Goal: Information Seeking & Learning: Learn about a topic

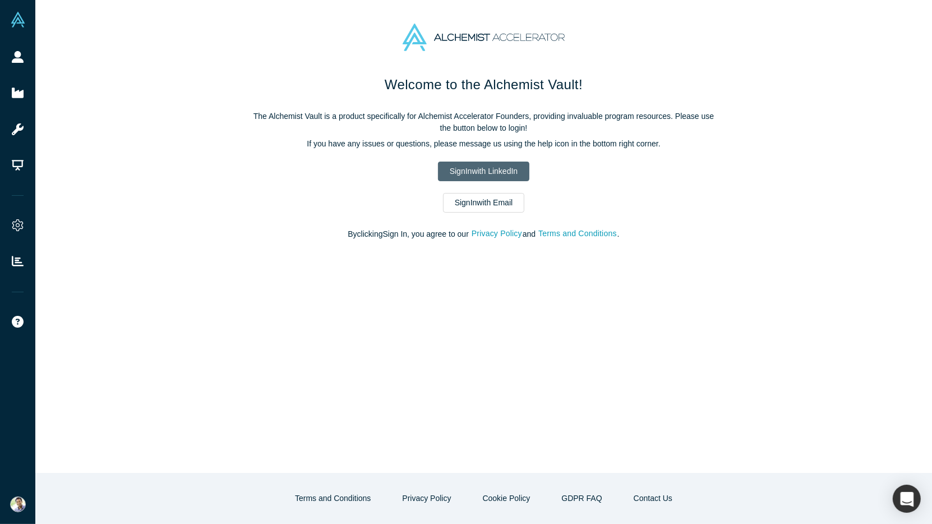
click at [476, 174] on link "Sign In with LinkedIn" at bounding box center [483, 172] width 91 height 20
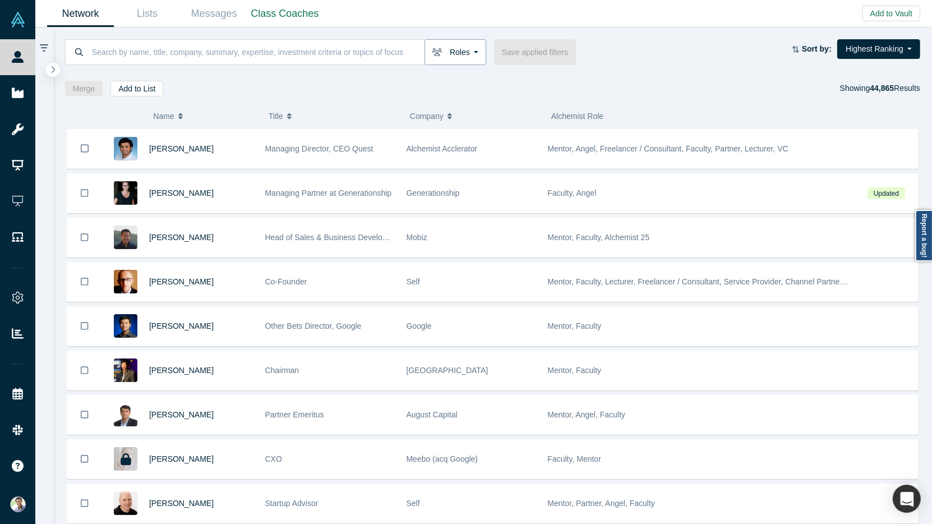
click at [471, 55] on button "Roles" at bounding box center [456, 52] width 62 height 26
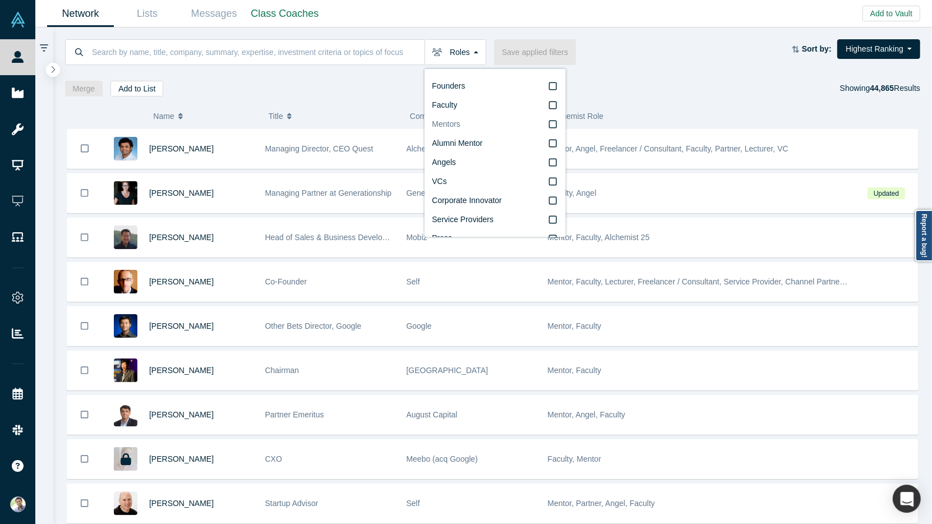
click at [554, 125] on icon at bounding box center [553, 124] width 8 height 9
click at [0, 0] on input "Mentors" at bounding box center [0, 0] width 0 height 0
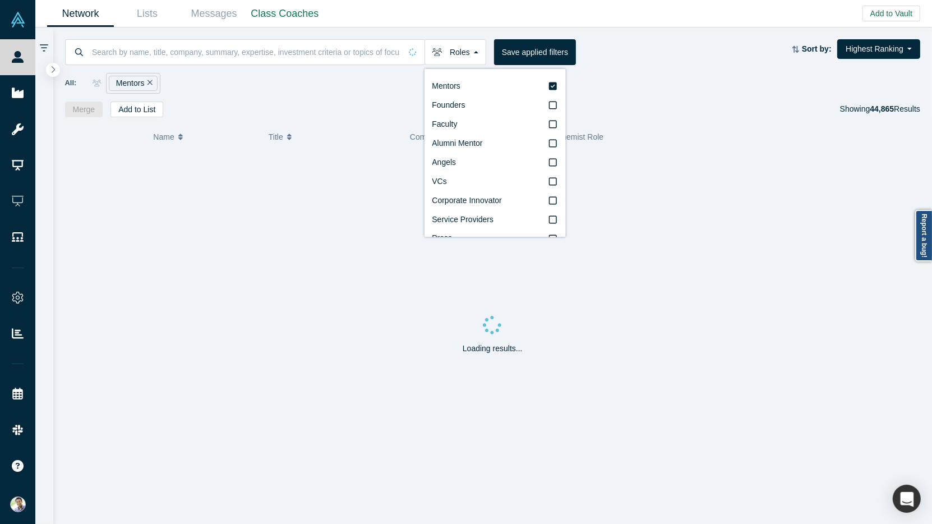
click at [268, 99] on div "Roles Mentors Founders Faculty Alumni Mentor Angels VCs Corporate Innovator Ser…" at bounding box center [492, 72] width 879 height 90
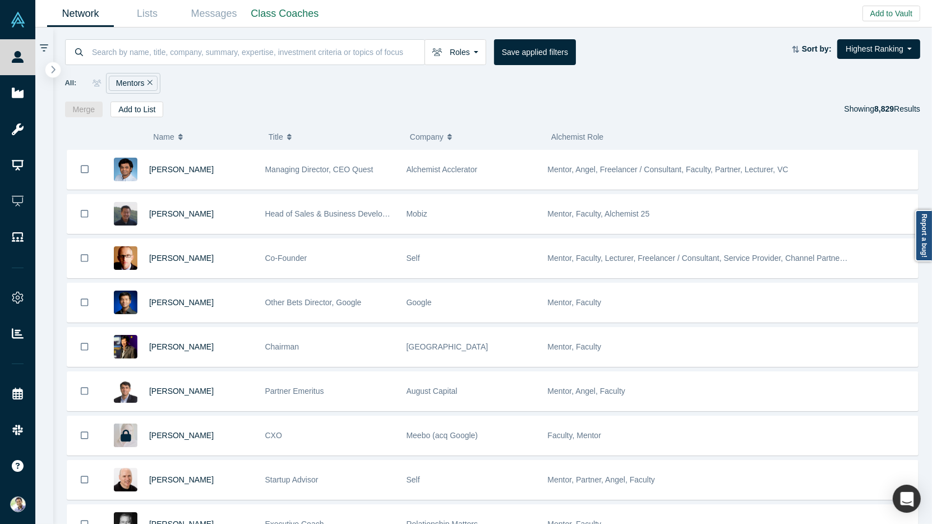
click at [52, 69] on icon "button" at bounding box center [53, 69] width 6 height 8
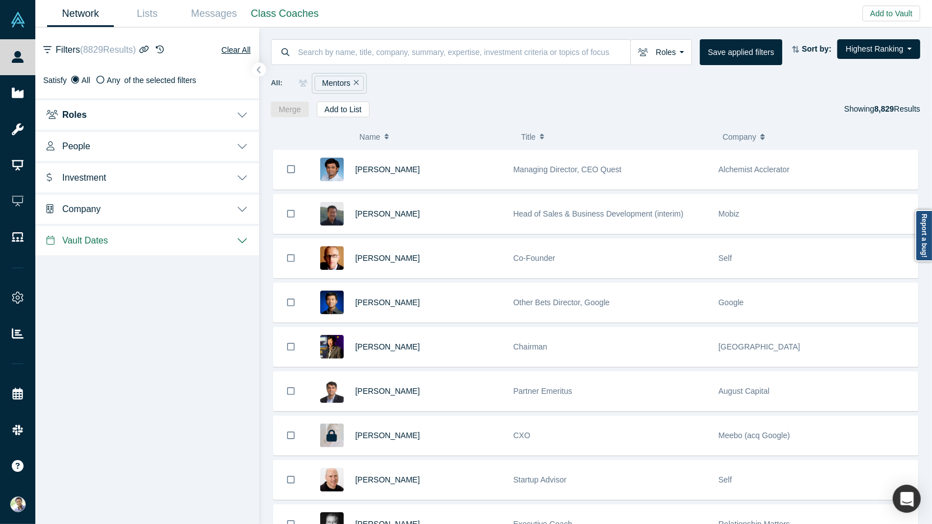
click at [241, 143] on button "People" at bounding box center [147, 145] width 224 height 31
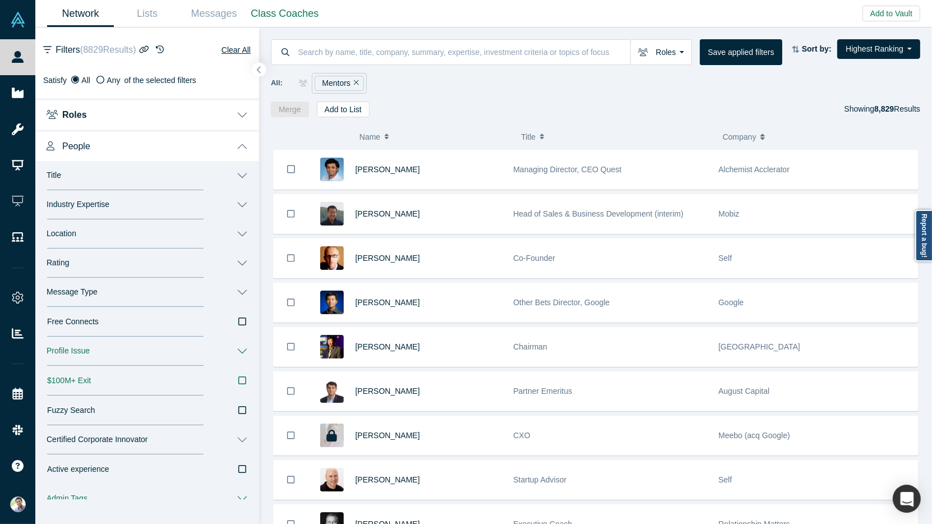
click at [239, 204] on button "Industry Expertise" at bounding box center [147, 204] width 224 height 29
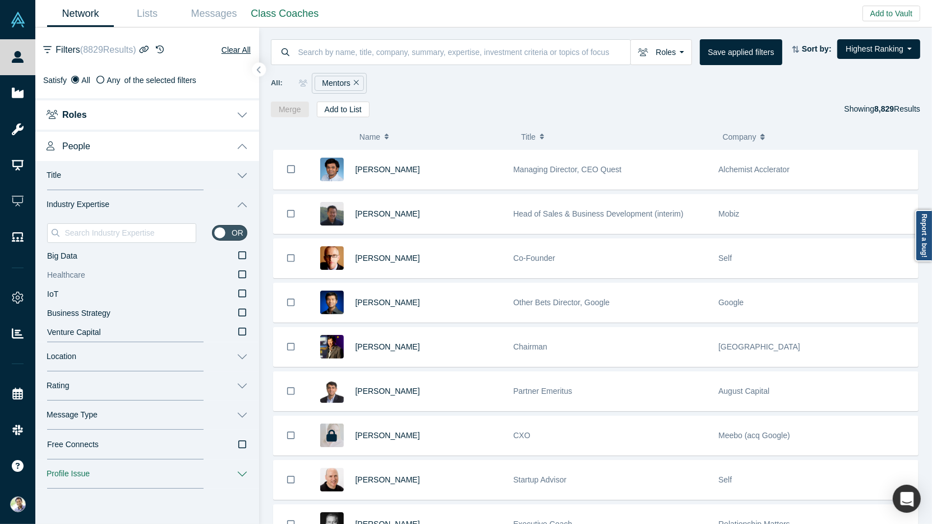
click at [238, 273] on icon at bounding box center [242, 274] width 8 height 8
click at [0, 0] on input "Healthcare" at bounding box center [0, 0] width 0 height 0
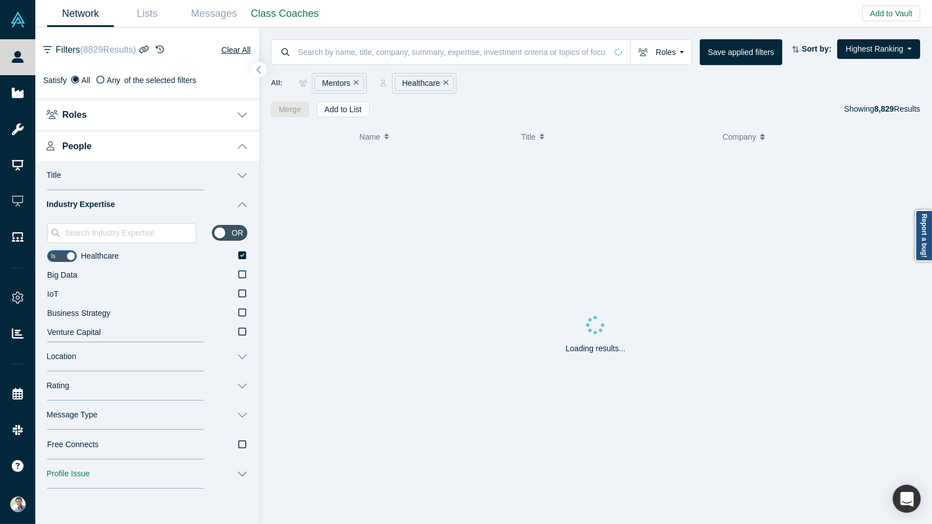
click at [259, 70] on icon "button" at bounding box center [259, 70] width 6 height 8
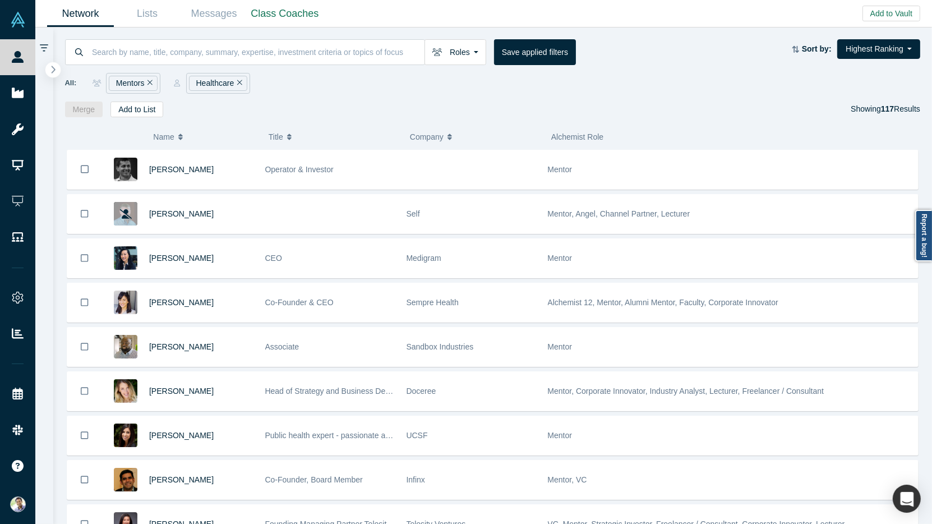
click at [54, 72] on icon "button" at bounding box center [53, 69] width 6 height 8
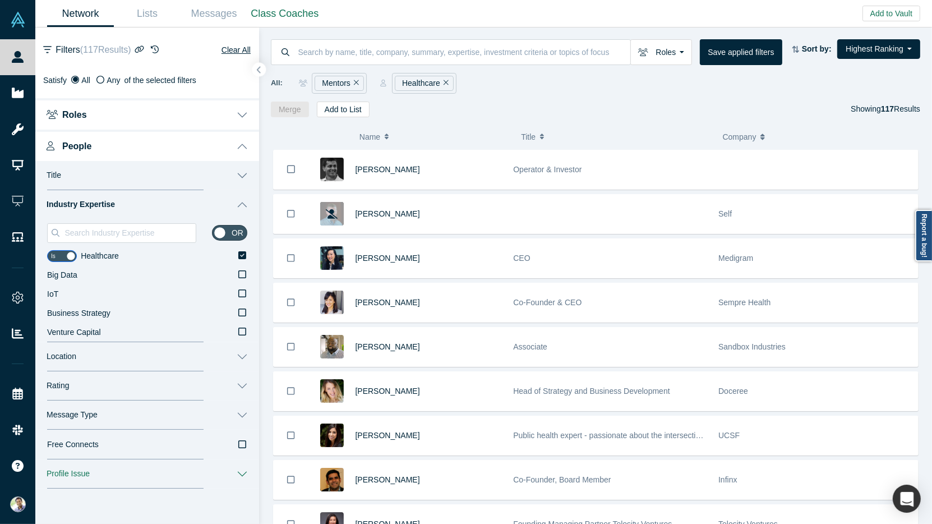
click at [244, 144] on button "People" at bounding box center [147, 145] width 224 height 31
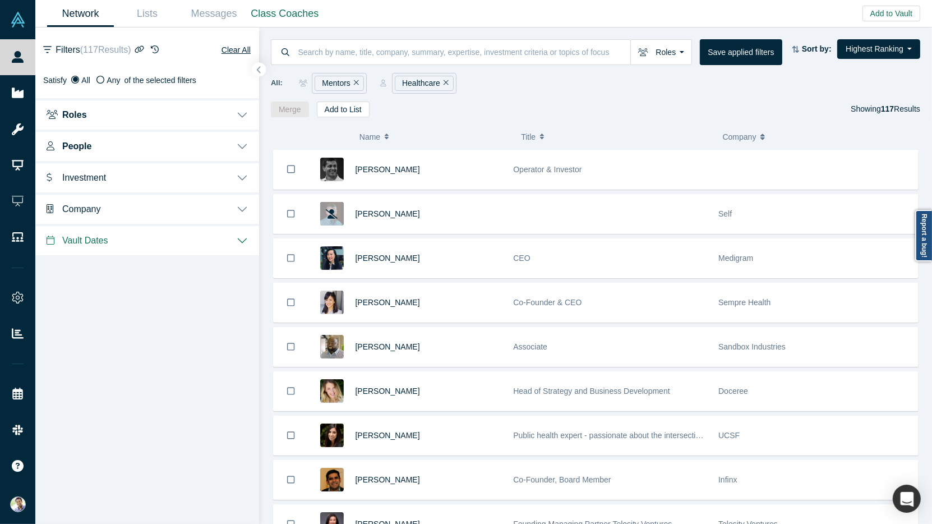
click at [245, 178] on button "Investment" at bounding box center [147, 176] width 224 height 31
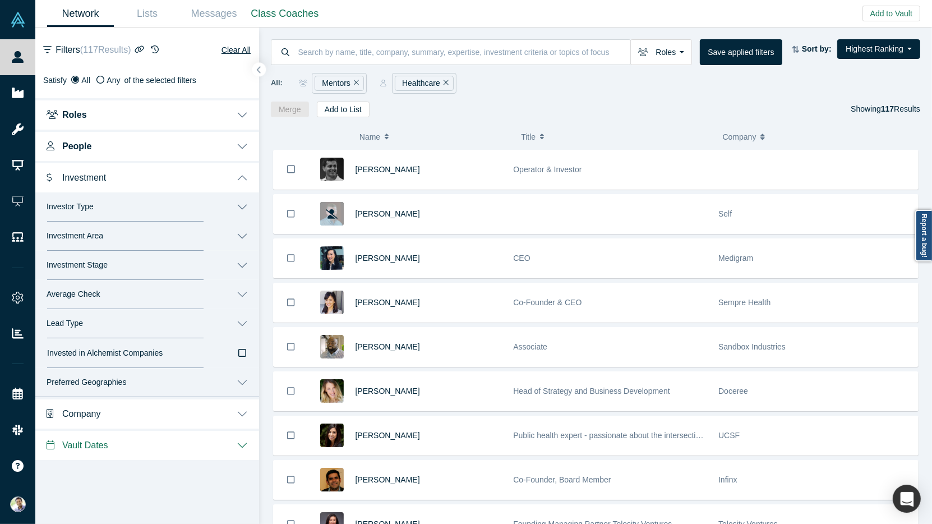
click at [242, 210] on button "Investor Type" at bounding box center [147, 206] width 224 height 29
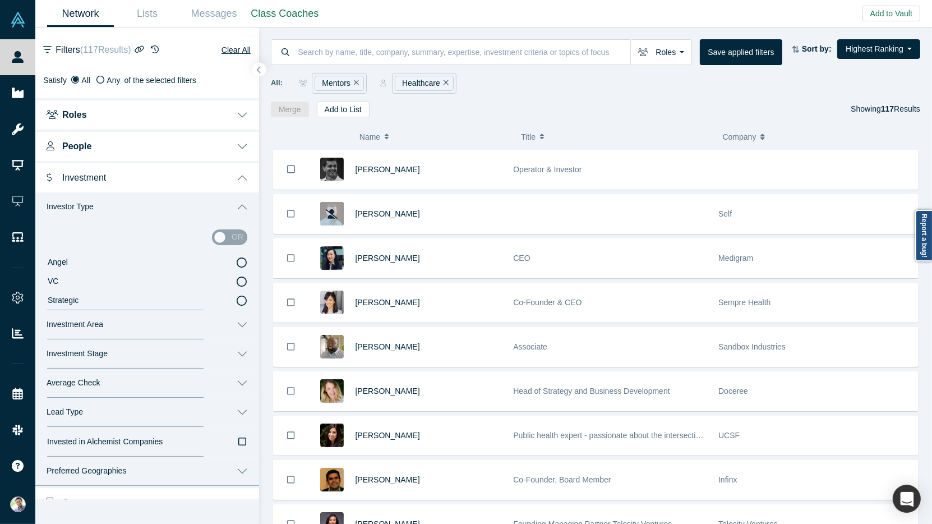
click at [241, 280] on icon at bounding box center [242, 281] width 10 height 10
click at [0, 0] on input "VC" at bounding box center [0, 0] width 0 height 0
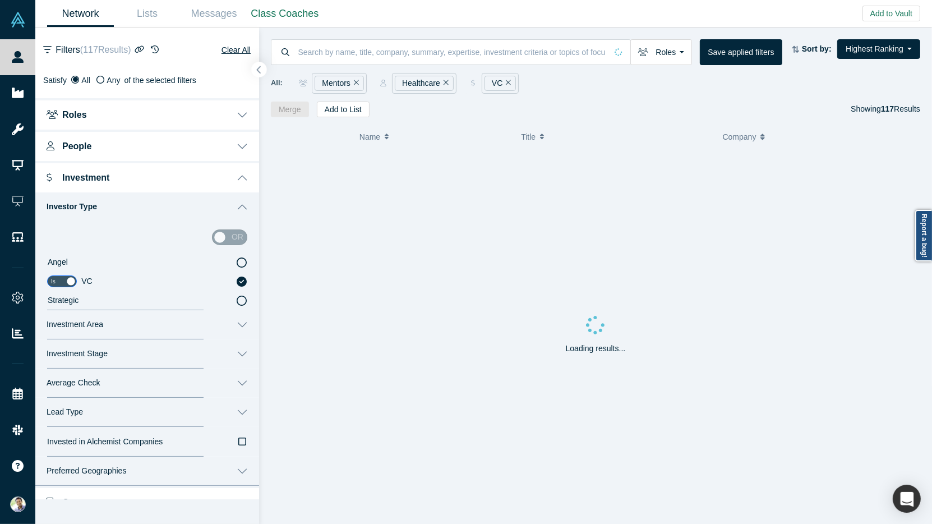
click at [261, 71] on icon "button" at bounding box center [259, 70] width 6 height 8
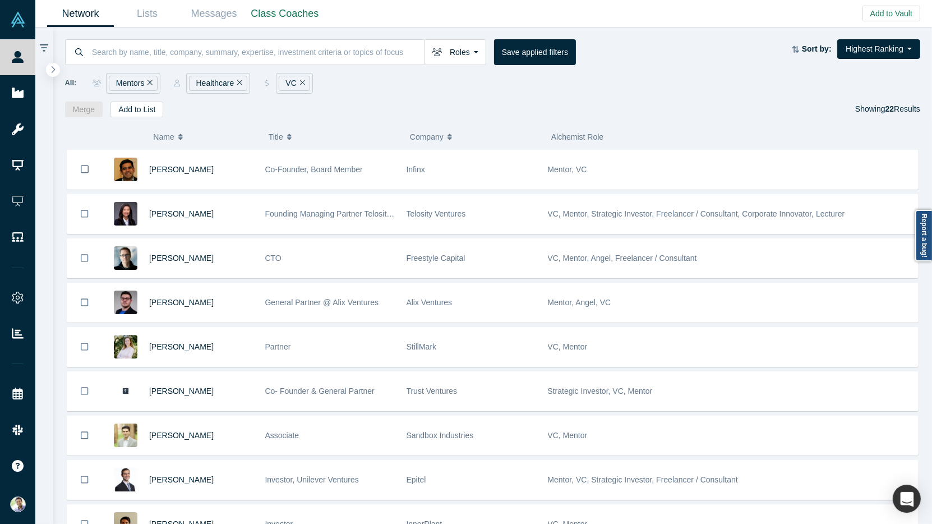
click at [237, 81] on icon "Remove Filter" at bounding box center [239, 83] width 5 height 8
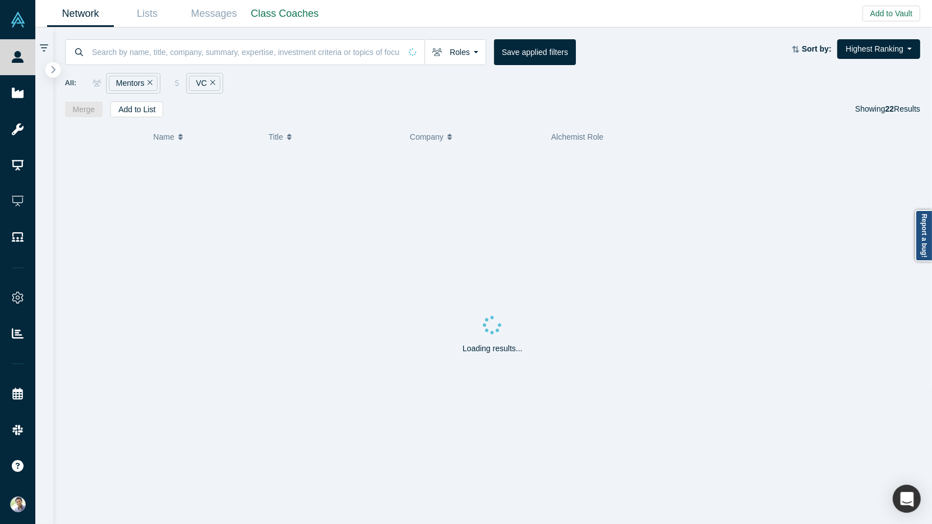
click at [56, 68] on button "button" at bounding box center [52, 69] width 15 height 15
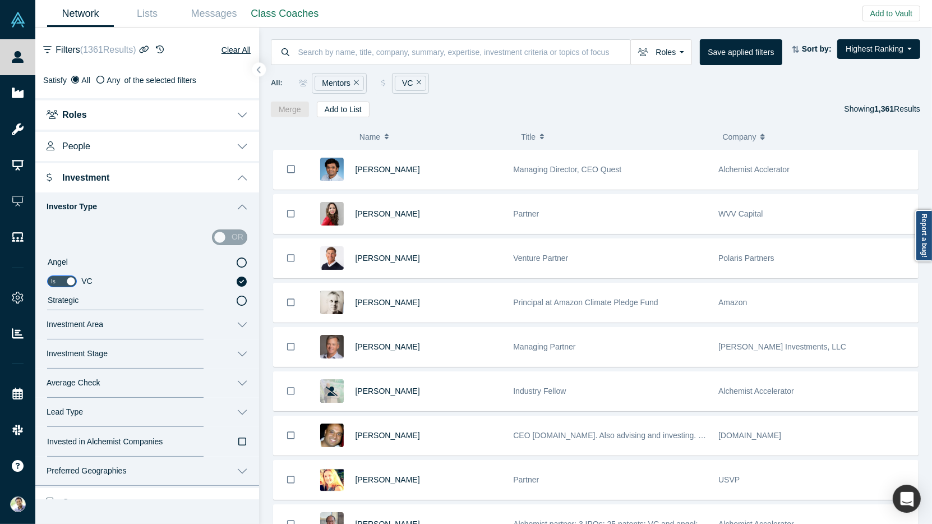
click at [242, 145] on button "People" at bounding box center [147, 145] width 224 height 31
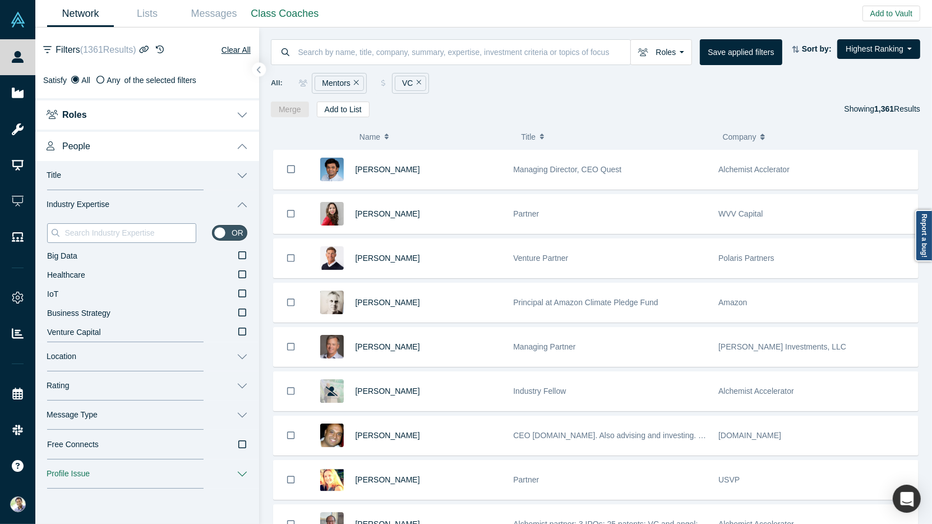
click at [176, 234] on input at bounding box center [129, 232] width 132 height 15
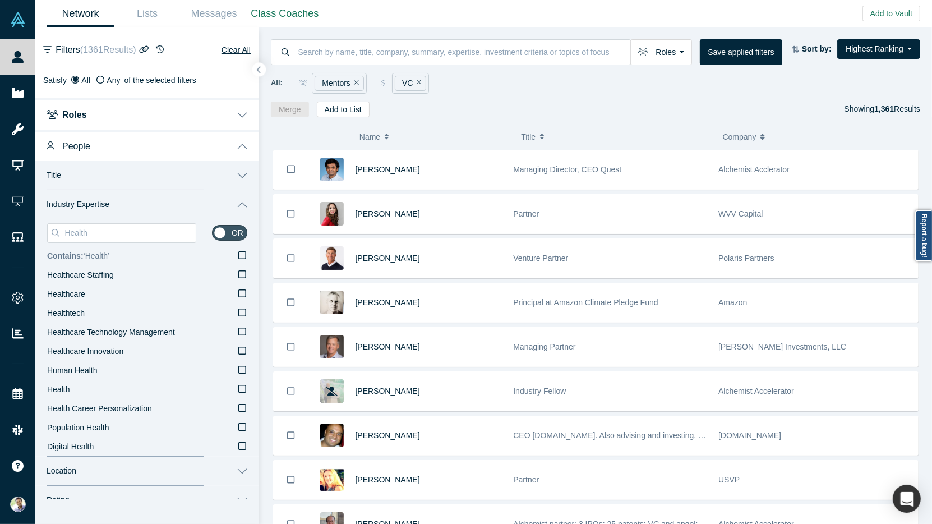
type input "Health"
click at [243, 257] on icon at bounding box center [242, 255] width 8 height 9
click at [0, 0] on input "Contains: ‘ Health ’" at bounding box center [0, 0] width 0 height 0
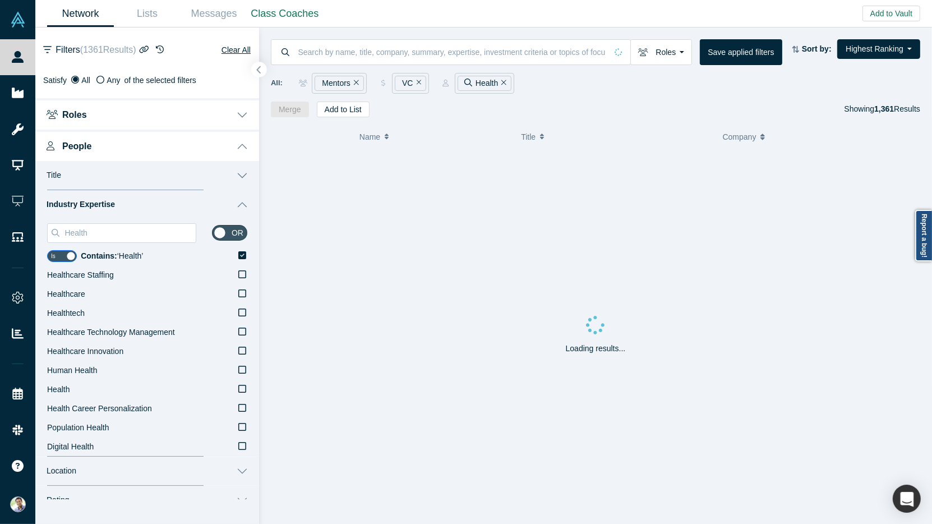
click at [261, 71] on icon "button" at bounding box center [259, 70] width 6 height 8
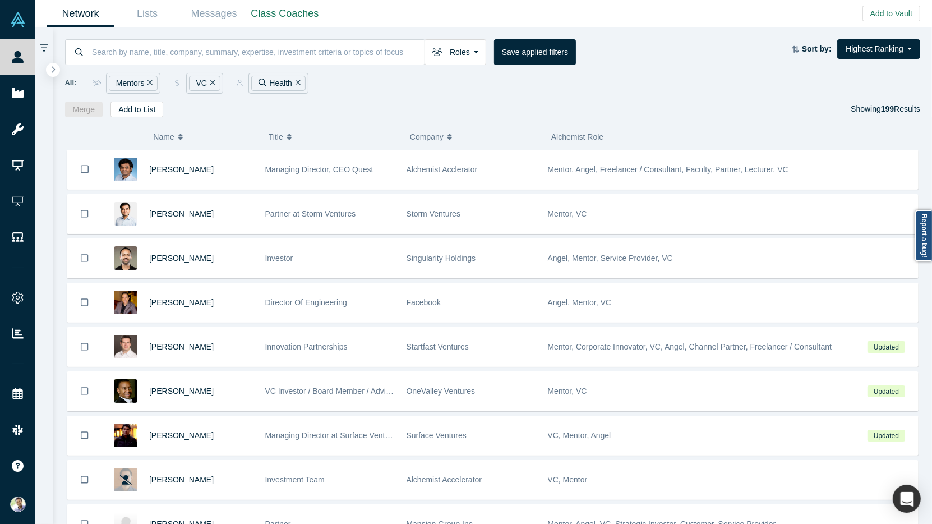
click at [306, 145] on button "Title" at bounding box center [334, 137] width 130 height 24
